Goal: Task Accomplishment & Management: Manage account settings

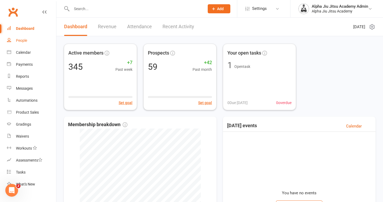
click at [25, 38] on div "People" at bounding box center [21, 40] width 11 height 4
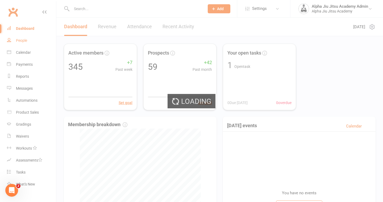
select select "100"
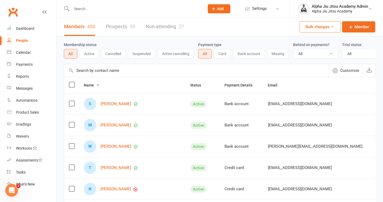
click at [94, 70] on input "text" at bounding box center [196, 70] width 265 height 13
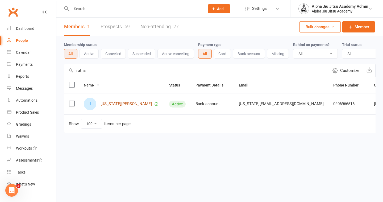
type input "rotha"
click at [113, 104] on link "[US_STATE][PERSON_NAME]" at bounding box center [126, 104] width 51 height 5
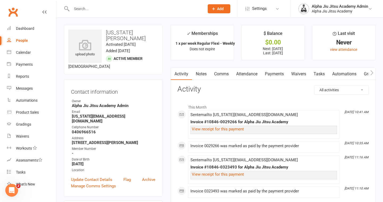
click at [278, 75] on link "Payments" at bounding box center [274, 74] width 26 height 12
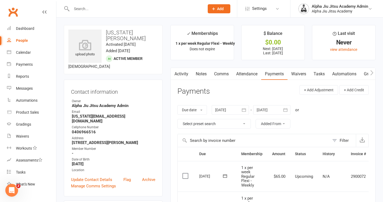
click at [21, 42] on div "People" at bounding box center [22, 40] width 12 height 4
select select "100"
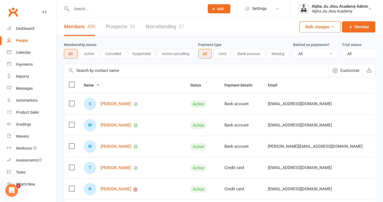
click at [91, 70] on input "text" at bounding box center [196, 70] width 265 height 13
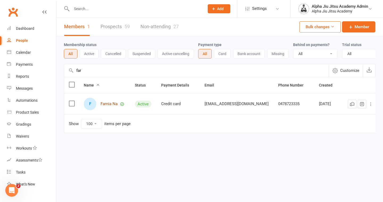
type input "far"
click at [110, 102] on link "Farnia Na" at bounding box center [109, 104] width 17 height 5
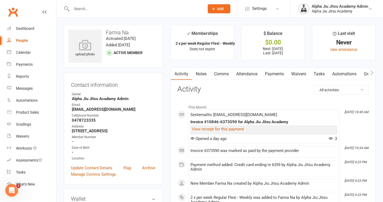
click at [275, 74] on link "Payments" at bounding box center [274, 74] width 26 height 12
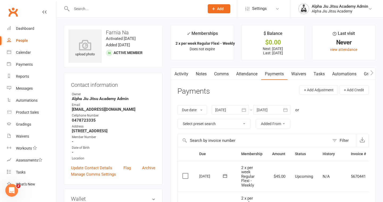
click at [29, 40] on link "People" at bounding box center [31, 41] width 49 height 12
select select "100"
